Goal: Information Seeking & Learning: Find specific fact

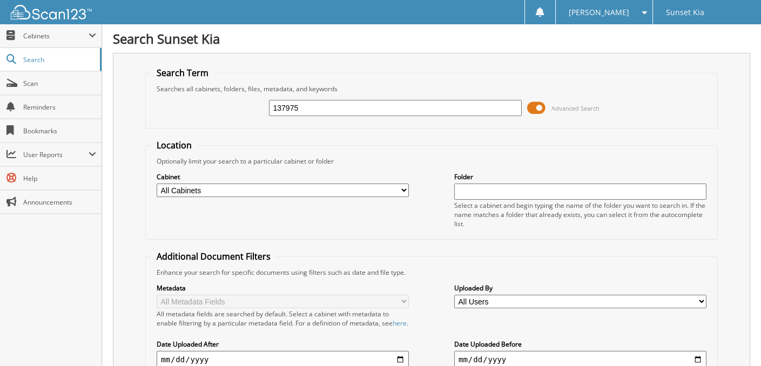
type input "137975"
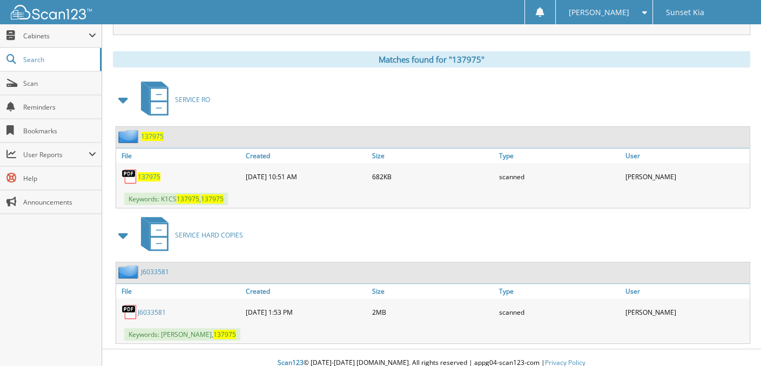
scroll to position [432, 0]
click at [146, 172] on span "137975" at bounding box center [149, 176] width 23 height 9
click at [64, 59] on span "Search" at bounding box center [58, 59] width 71 height 9
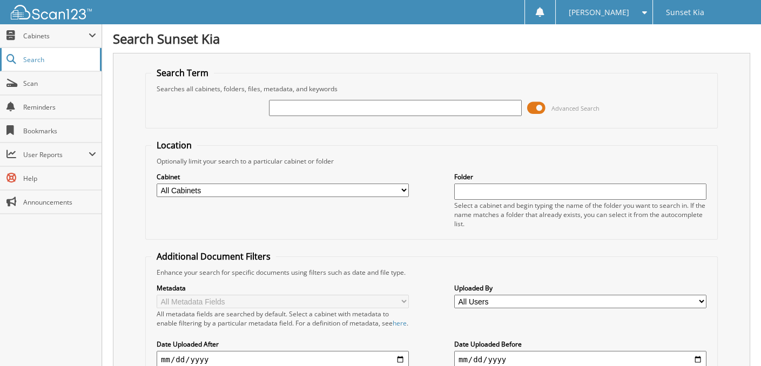
click at [26, 60] on span "Search" at bounding box center [58, 59] width 71 height 9
click at [294, 104] on input "text" at bounding box center [395, 108] width 252 height 16
type input "138219"
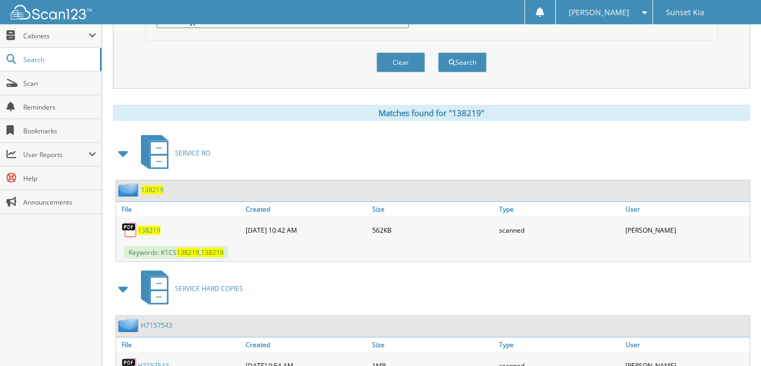
click at [150, 231] on span "138219" at bounding box center [149, 230] width 23 height 9
